Goal: Obtain resource: Obtain resource

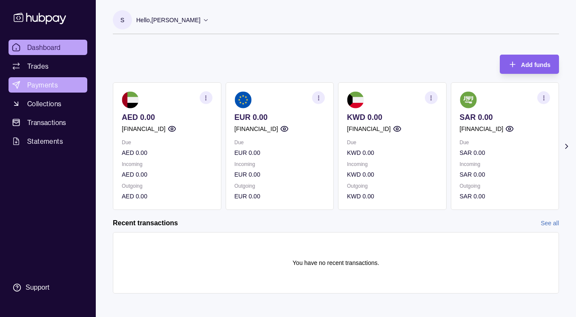
click at [44, 87] on span "Payments" at bounding box center [42, 85] width 31 height 10
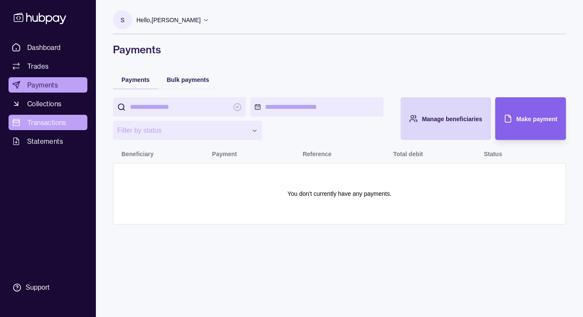
click at [51, 124] on span "Transactions" at bounding box center [46, 122] width 39 height 10
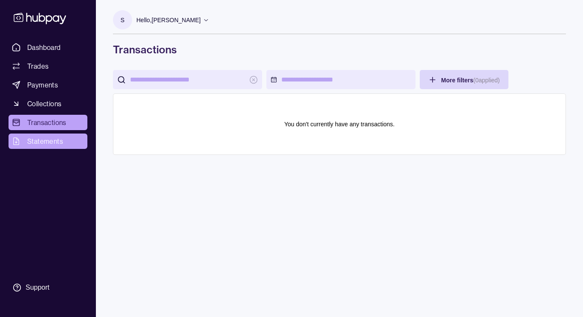
click at [49, 140] on span "Statements" at bounding box center [45, 141] width 36 height 10
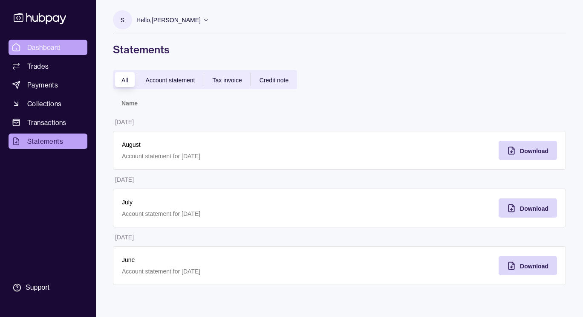
click at [41, 47] on span "Dashboard" at bounding box center [44, 47] width 34 height 10
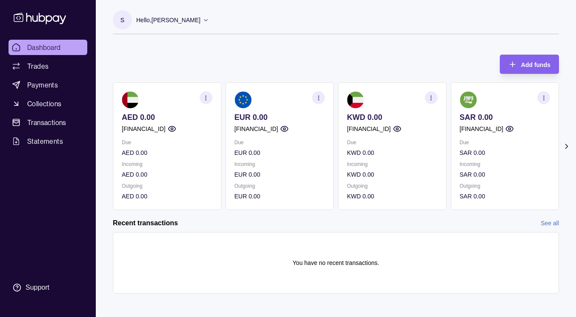
click at [203, 20] on icon at bounding box center [206, 20] width 6 height 6
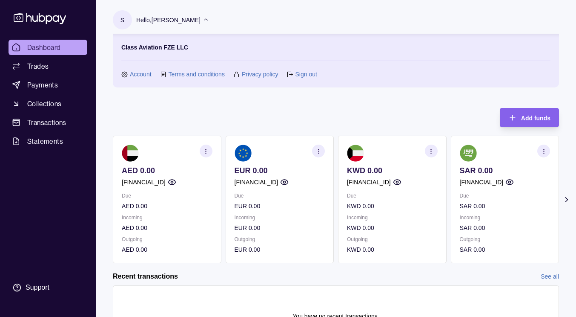
click at [141, 74] on link "Account" at bounding box center [141, 73] width 22 height 9
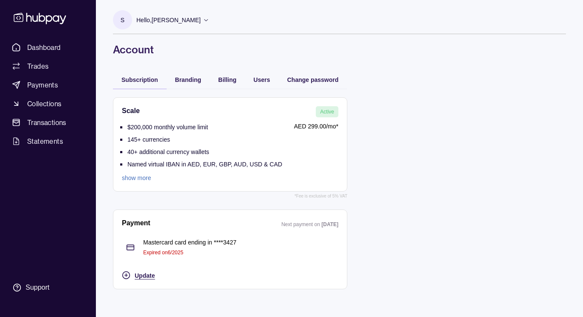
click at [141, 276] on span "Update" at bounding box center [145, 275] width 20 height 7
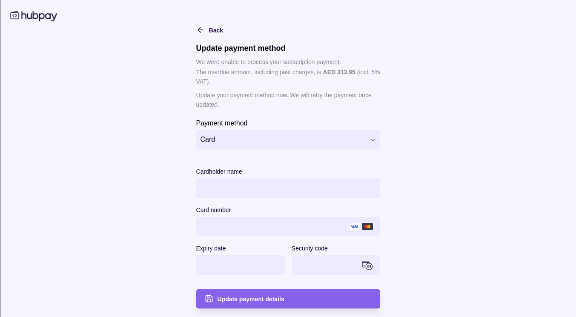
scroll to position [0, 0]
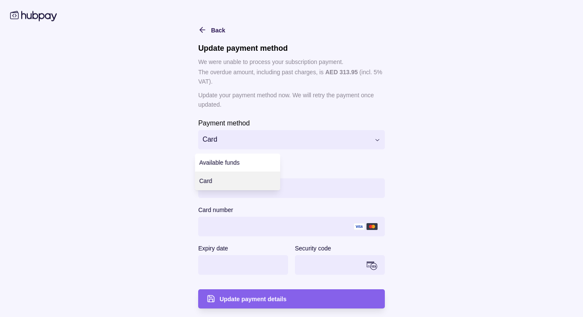
click at [371, 138] on html "**********" at bounding box center [291, 158] width 583 height 317
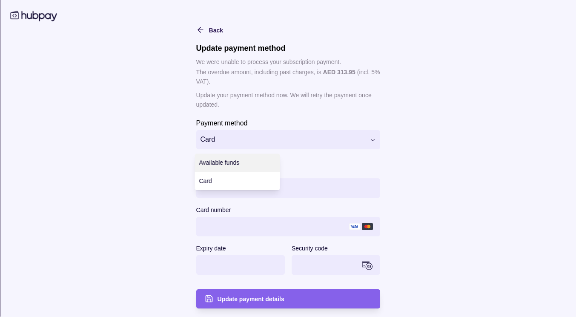
scroll to position [0, 0]
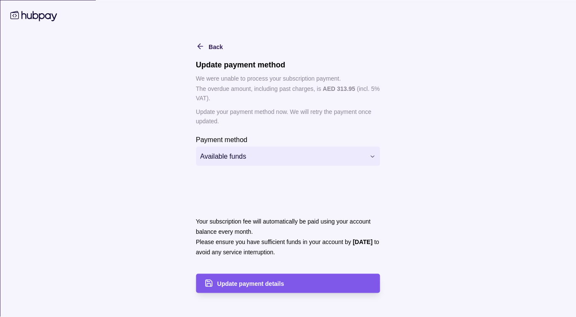
click at [256, 281] on span "Update payment details" at bounding box center [250, 283] width 67 height 7
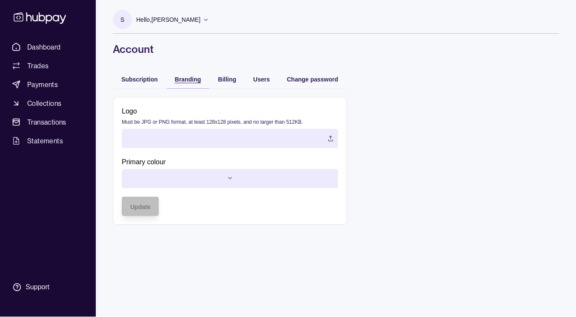
click at [193, 81] on span "Branding" at bounding box center [188, 79] width 26 height 7
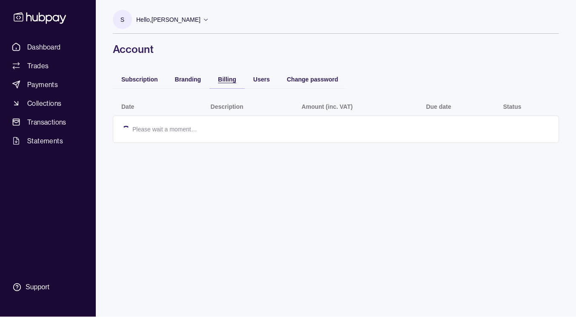
click at [228, 80] on span "Billing" at bounding box center [227, 79] width 18 height 7
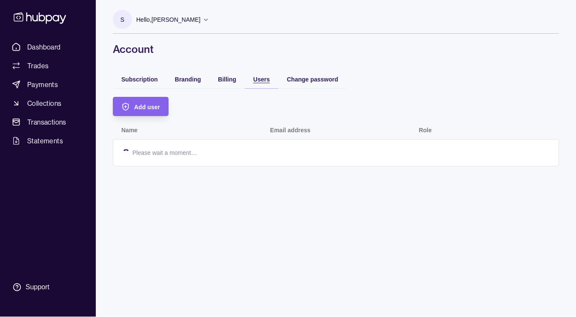
click at [262, 78] on span "Users" at bounding box center [261, 79] width 17 height 7
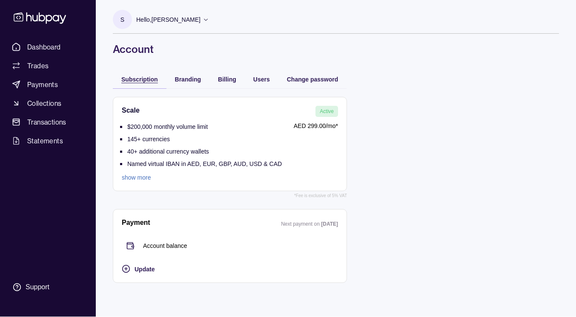
click at [141, 81] on span "Subscription" at bounding box center [139, 79] width 37 height 7
click at [51, 48] on span "Dashboard" at bounding box center [44, 47] width 34 height 10
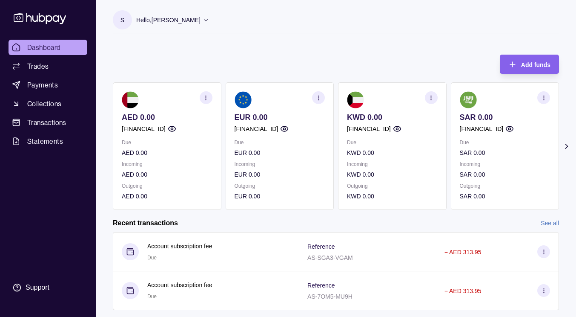
click at [206, 98] on icon "button" at bounding box center [206, 98] width 6 height 6
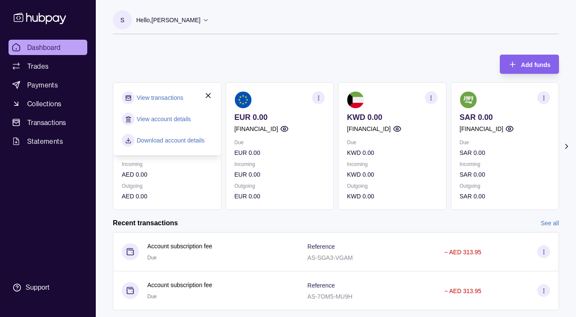
click at [164, 98] on link "View transactions" at bounding box center [160, 97] width 46 height 9
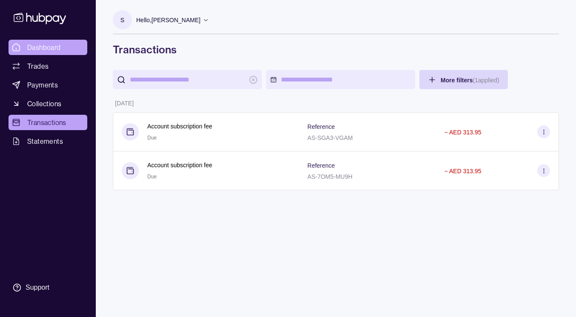
click at [54, 49] on span "Dashboard" at bounding box center [44, 47] width 34 height 10
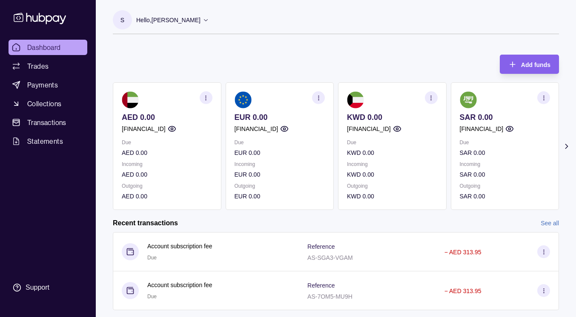
click at [207, 95] on icon "button" at bounding box center [206, 98] width 6 height 6
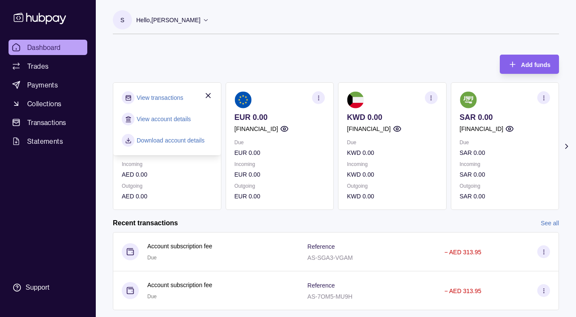
click at [170, 120] on link "View account details" at bounding box center [164, 118] width 54 height 9
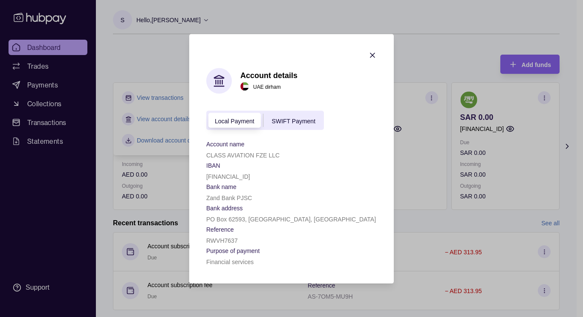
click at [290, 117] on span "SWIFT Payment" at bounding box center [293, 120] width 43 height 7
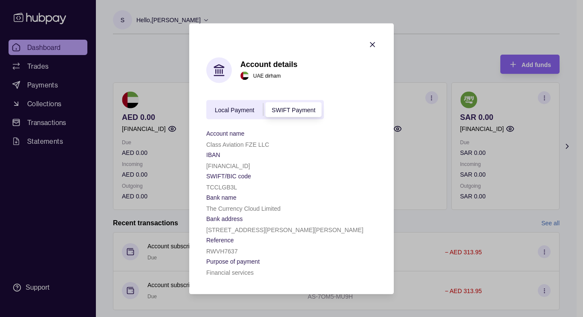
click at [248, 274] on p "Financial services" at bounding box center [229, 271] width 47 height 7
click at [250, 273] on p "Financial services" at bounding box center [229, 271] width 47 height 7
click at [283, 267] on div "Purpose of payment Financial services" at bounding box center [291, 265] width 170 height 21
click at [307, 176] on section "SWIFT/BIC code" at bounding box center [291, 175] width 170 height 10
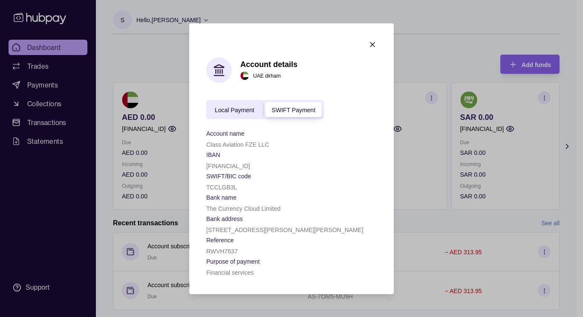
click at [307, 176] on section "SWIFT/BIC code" at bounding box center [291, 175] width 170 height 10
click at [372, 42] on icon "button" at bounding box center [372, 44] width 4 height 4
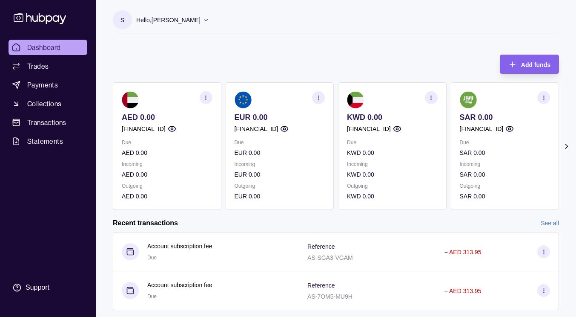
click at [204, 96] on icon "button" at bounding box center [206, 98] width 6 height 6
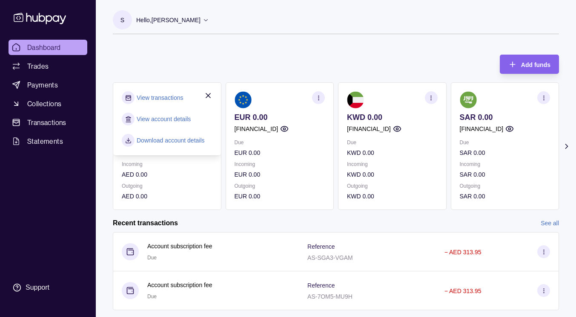
click at [172, 121] on link "View account details" at bounding box center [164, 118] width 54 height 9
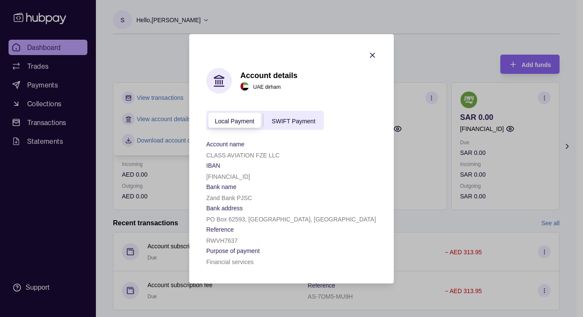
click at [291, 122] on span "SWIFT Payment" at bounding box center [293, 120] width 43 height 7
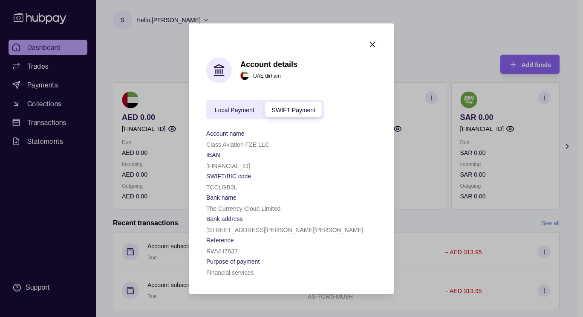
click at [372, 43] on icon "button" at bounding box center [372, 44] width 4 height 4
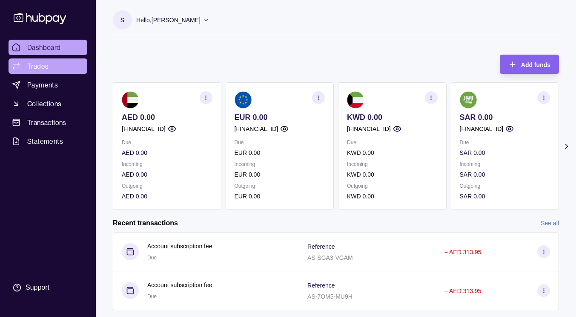
click at [43, 64] on span "Trades" at bounding box center [37, 66] width 21 height 10
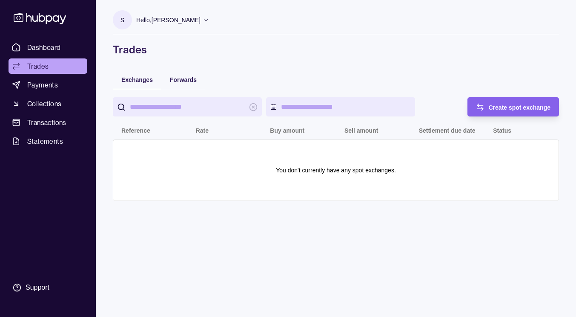
click at [203, 19] on icon at bounding box center [206, 20] width 6 height 6
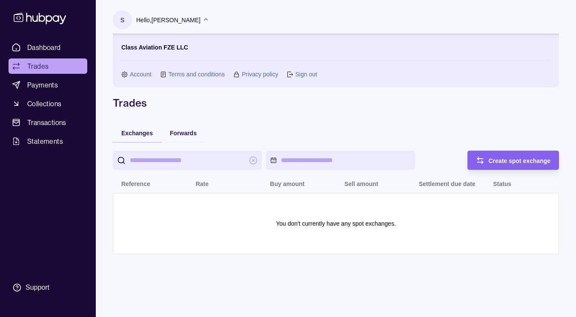
click at [198, 159] on input "search" at bounding box center [187, 159] width 115 height 19
type input "*"
type input "***"
click at [124, 19] on section "S" at bounding box center [122, 19] width 19 height 19
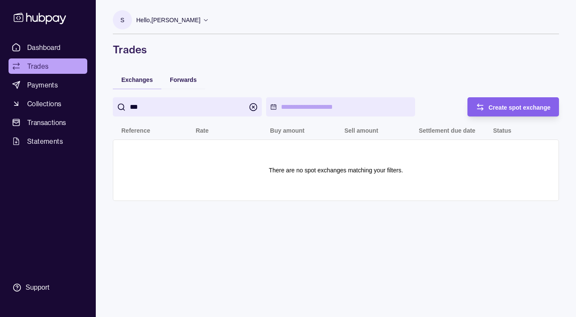
click at [124, 19] on section "S" at bounding box center [122, 19] width 19 height 19
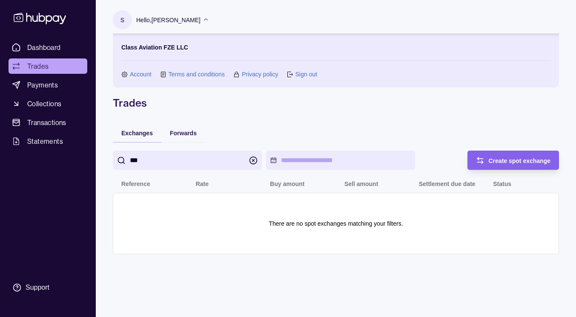
click at [124, 19] on section "S" at bounding box center [122, 19] width 19 height 19
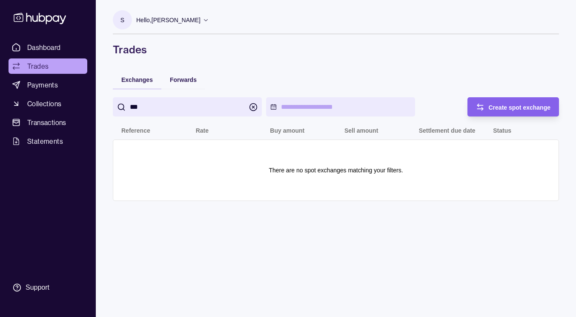
click at [145, 17] on p "Hello, [PERSON_NAME]" at bounding box center [168, 19] width 64 height 9
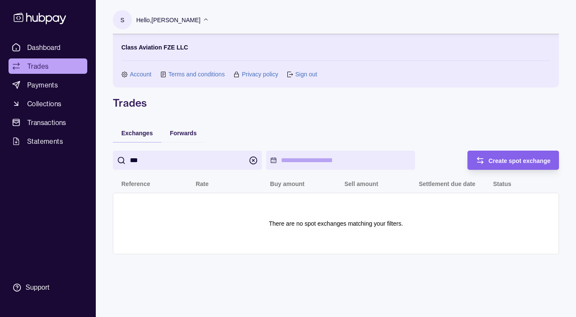
click at [303, 73] on link "Sign out" at bounding box center [306, 73] width 22 height 9
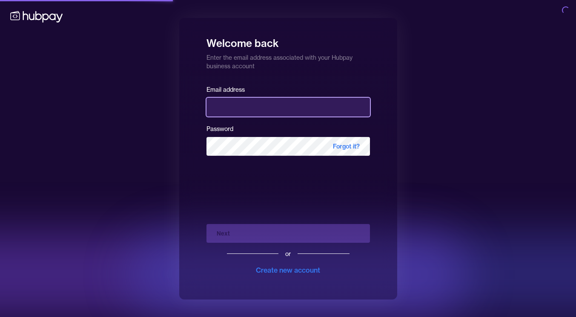
type input "**********"
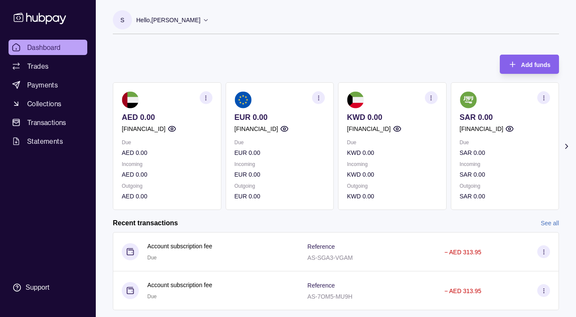
click at [206, 97] on circle "button" at bounding box center [206, 97] width 0 height 0
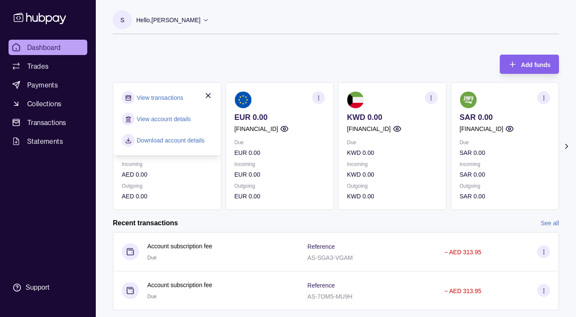
click at [181, 140] on link "Download account details" at bounding box center [171, 139] width 68 height 9
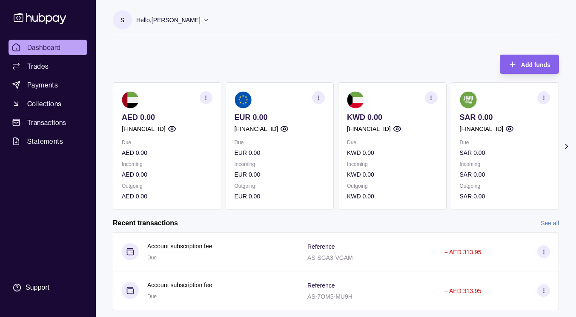
click at [320, 98] on icon "button" at bounding box center [319, 98] width 6 height 6
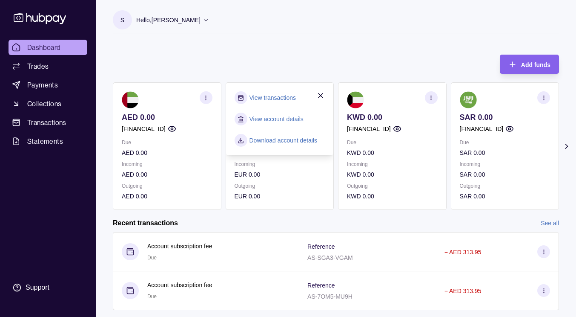
click at [287, 139] on link "Download account details" at bounding box center [284, 139] width 68 height 9
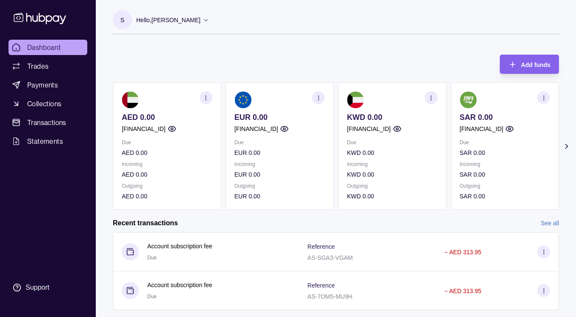
click at [545, 97] on icon "button" at bounding box center [544, 98] width 6 height 6
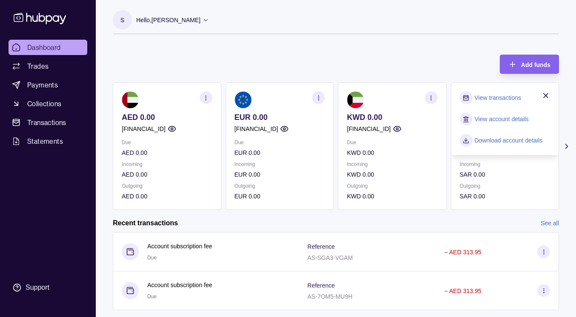
click at [510, 139] on link "Download account details" at bounding box center [509, 139] width 68 height 9
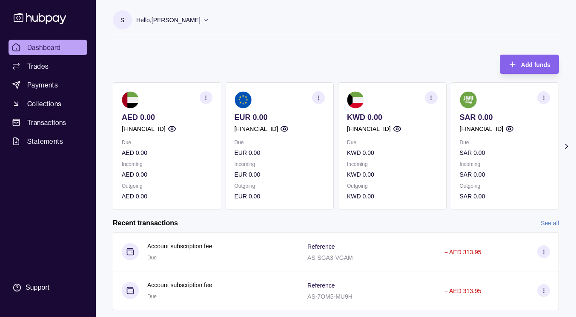
click at [155, 22] on p "Hello, [PERSON_NAME]" at bounding box center [168, 19] width 64 height 9
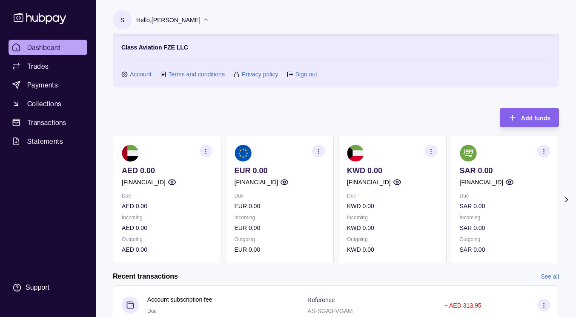
click at [305, 74] on link "Sign out" at bounding box center [306, 73] width 22 height 9
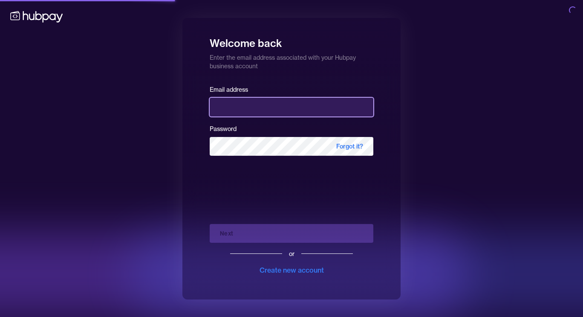
type input "**********"
